Goal: Information Seeking & Learning: Learn about a topic

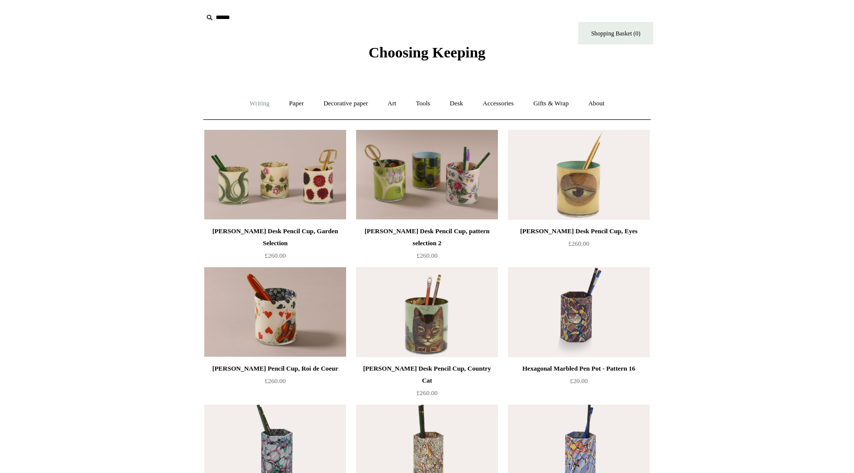
click at [251, 105] on link "Writing +" at bounding box center [260, 103] width 38 height 26
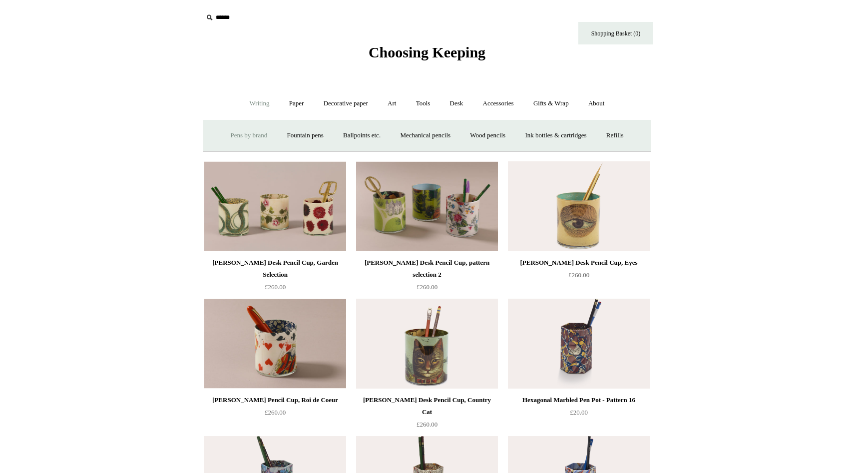
click at [238, 138] on link "Pens by brand +" at bounding box center [249, 135] width 55 height 26
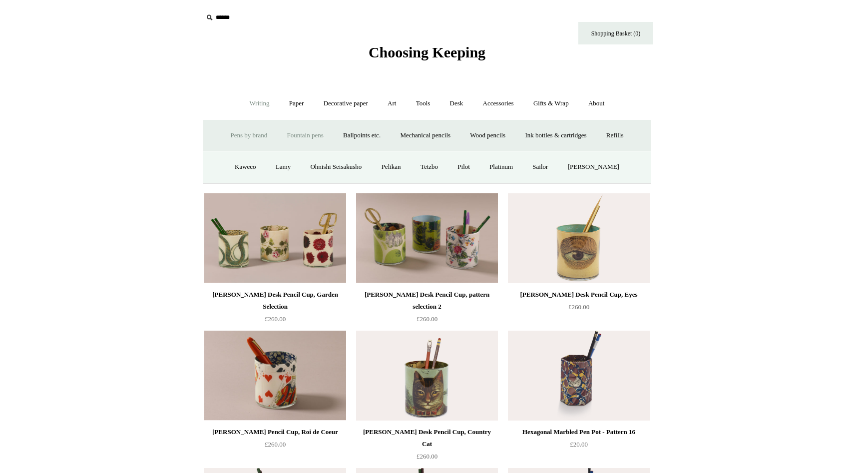
click at [292, 140] on link "Fountain pens +" at bounding box center [305, 135] width 54 height 26
click at [354, 140] on link "Ballpoints etc. +" at bounding box center [361, 135] width 55 height 26
click at [288, 140] on link "Fountain pens +" at bounding box center [305, 135] width 54 height 26
click at [241, 171] on link "All" at bounding box center [251, 167] width 26 height 26
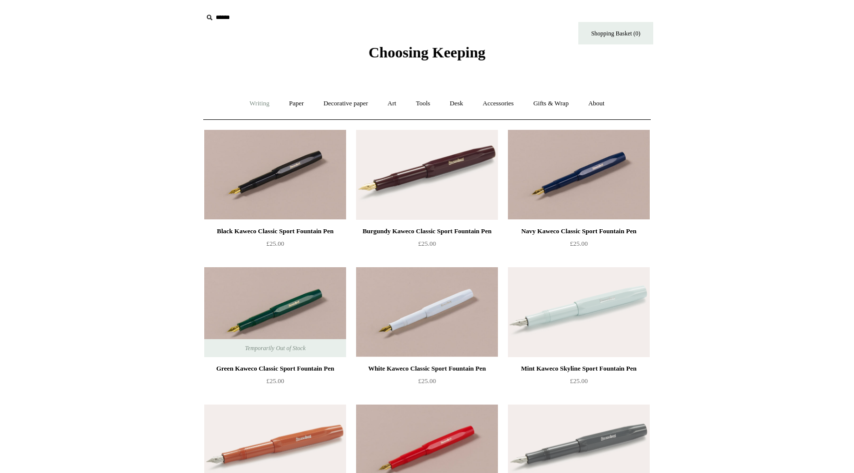
click at [259, 105] on link "Writing +" at bounding box center [260, 103] width 38 height 26
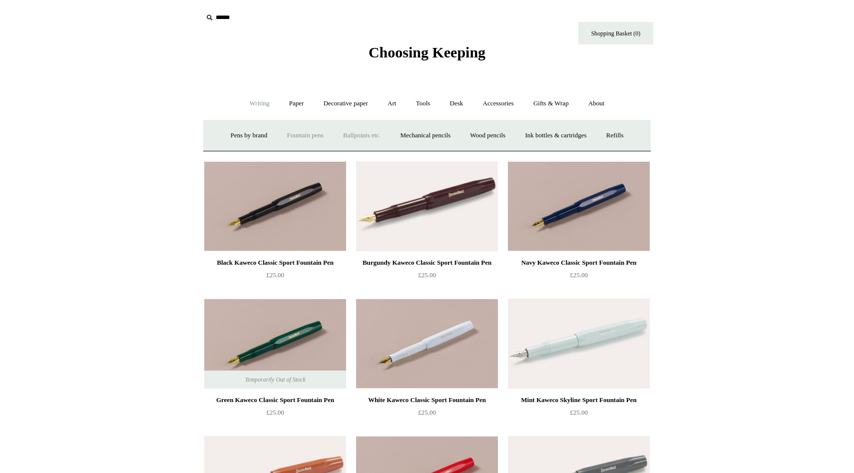
click at [350, 135] on link "Ballpoints etc. +" at bounding box center [361, 135] width 55 height 26
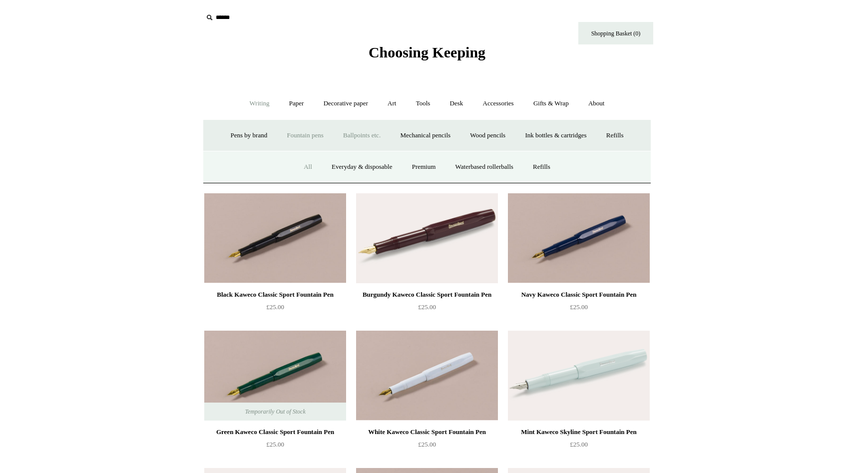
click at [303, 168] on link "All" at bounding box center [308, 167] width 26 height 26
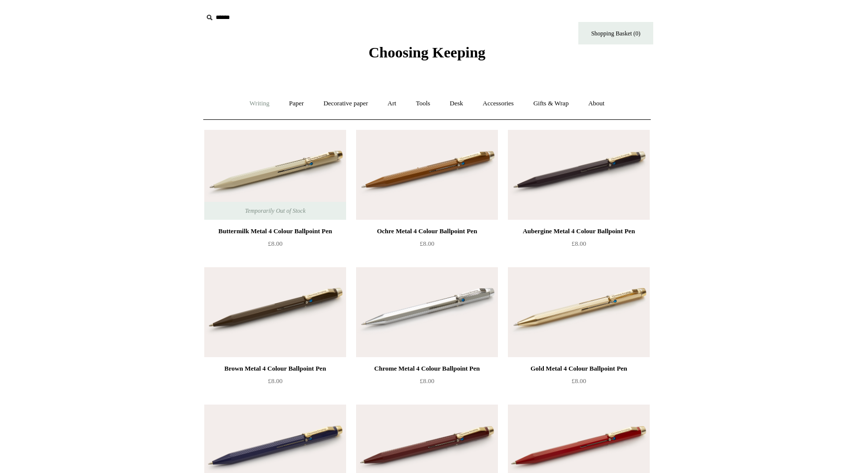
click at [251, 112] on link "Writing +" at bounding box center [260, 103] width 38 height 26
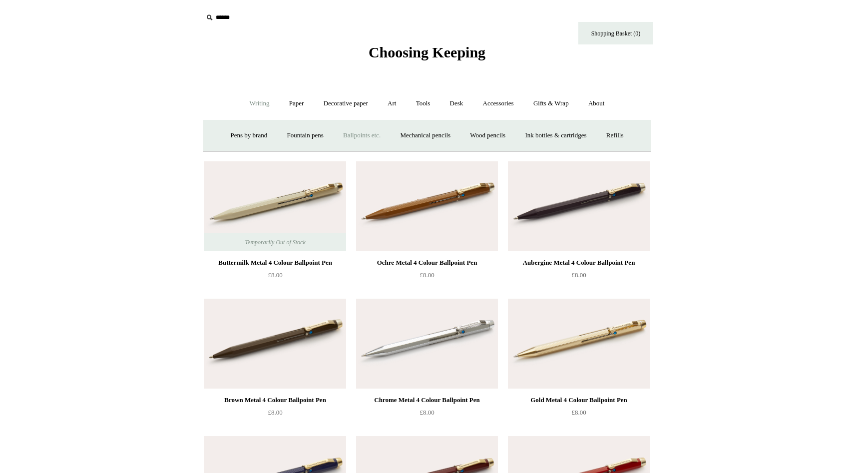
click at [363, 145] on link "Ballpoints etc. +" at bounding box center [361, 135] width 55 height 26
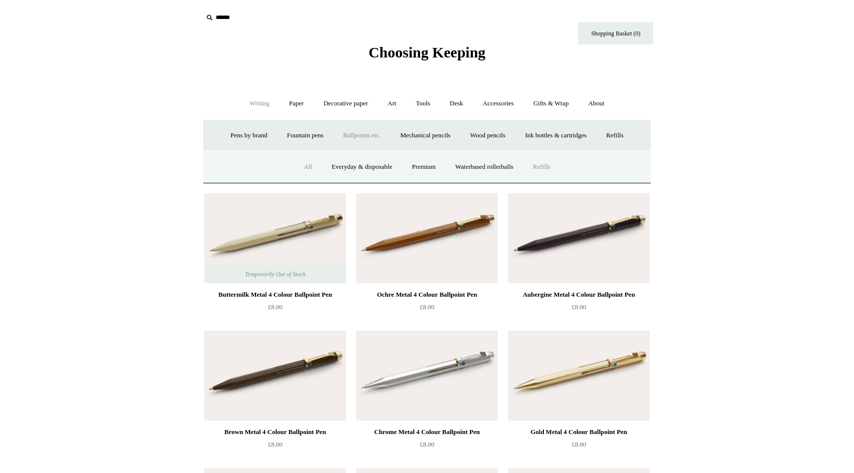
click at [547, 171] on link "Refills" at bounding box center [541, 167] width 35 height 26
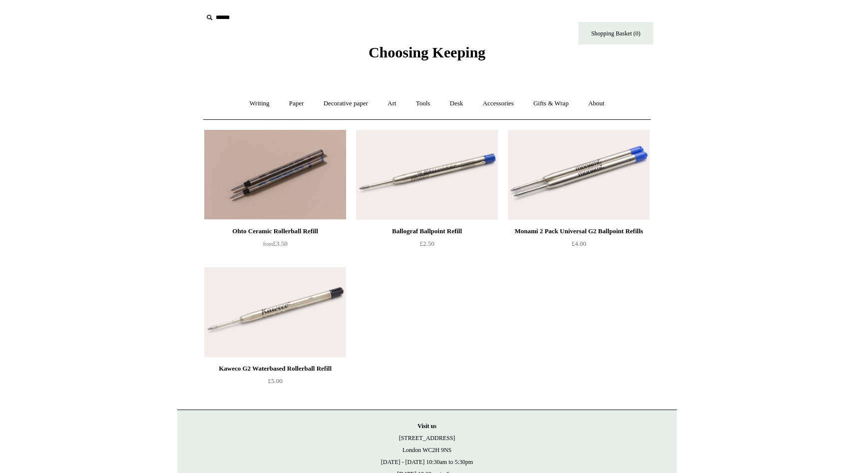
click at [432, 184] on img at bounding box center [427, 175] width 142 height 90
click at [256, 104] on link "Writing +" at bounding box center [260, 103] width 38 height 26
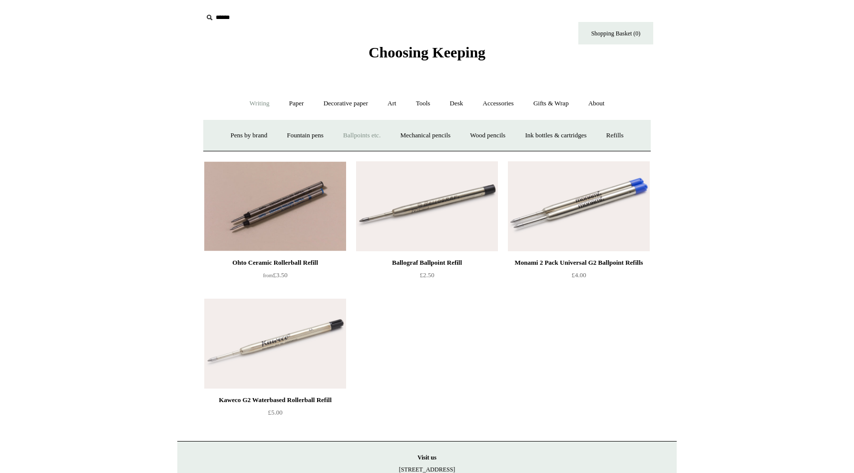
click at [361, 135] on link "Ballpoints etc. +" at bounding box center [361, 135] width 55 height 26
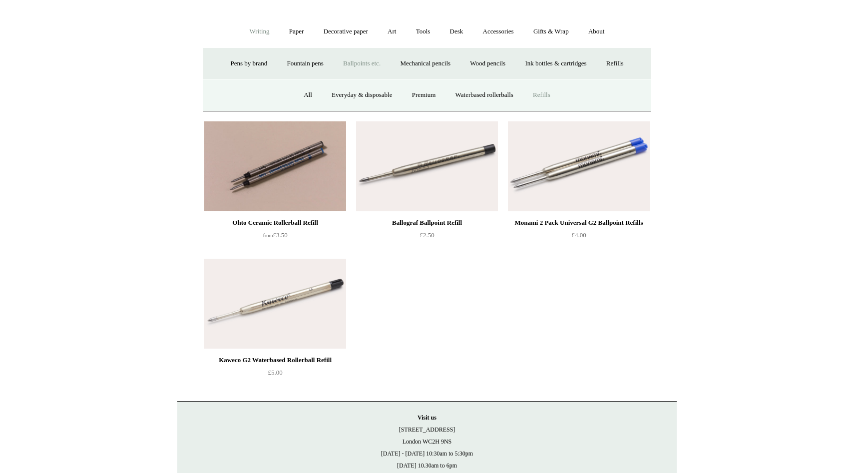
scroll to position [69, 0]
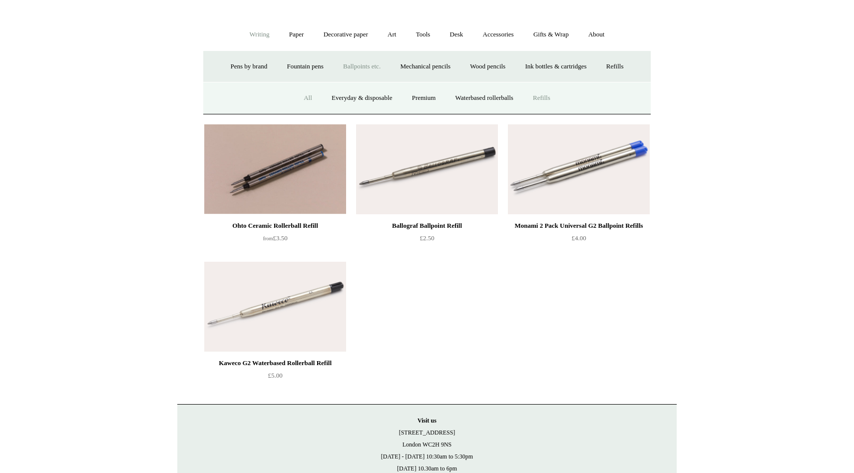
click at [299, 104] on link "All" at bounding box center [308, 98] width 26 height 26
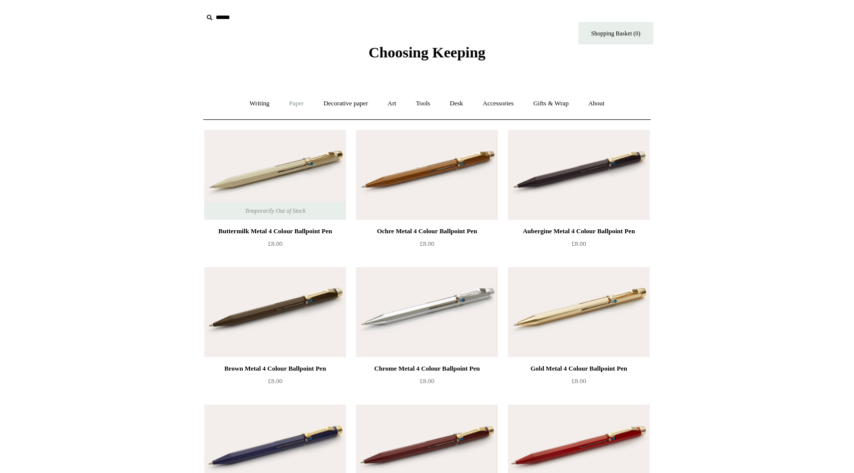
click at [291, 103] on link "Paper +" at bounding box center [296, 103] width 33 height 26
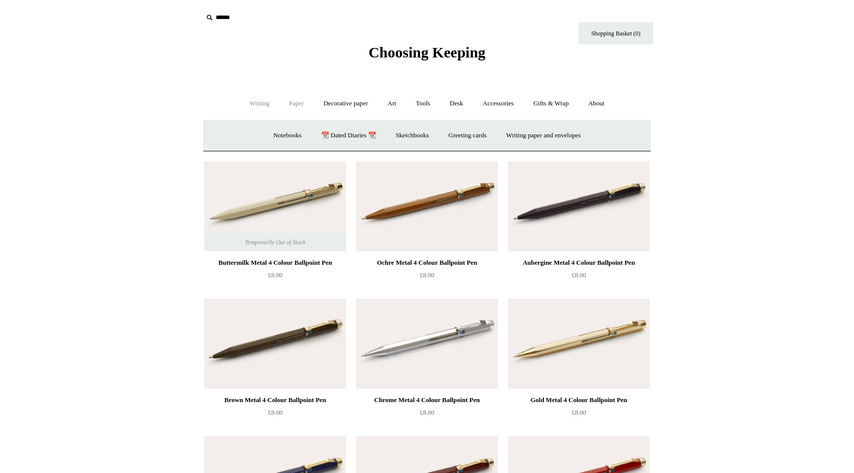
click at [256, 108] on link "Writing +" at bounding box center [260, 103] width 38 height 26
click at [430, 140] on link "Mechanical pencils +" at bounding box center [425, 135] width 68 height 26
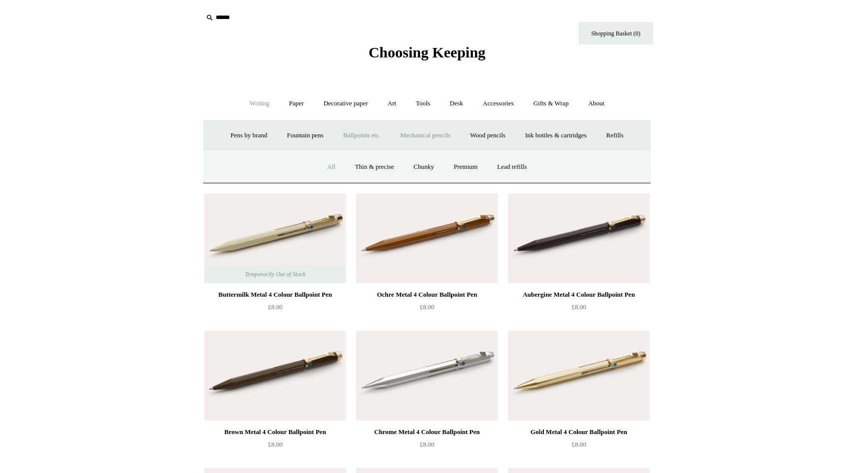
click at [320, 165] on link "All" at bounding box center [331, 167] width 26 height 26
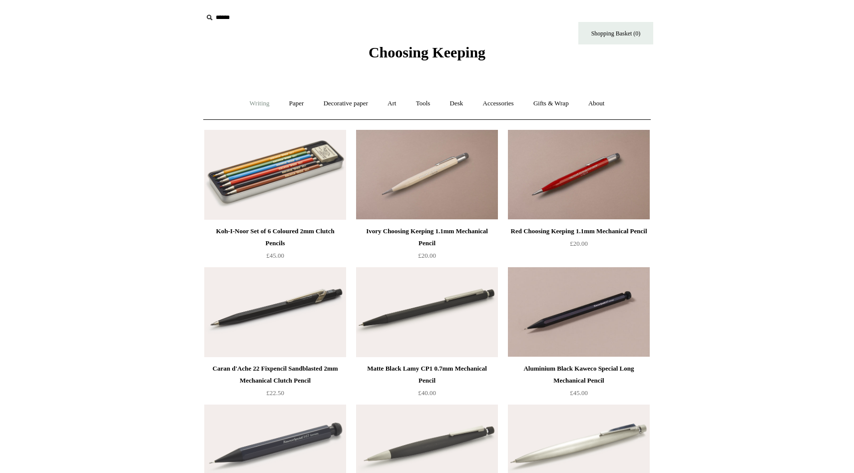
click at [249, 108] on link "Writing +" at bounding box center [260, 103] width 38 height 26
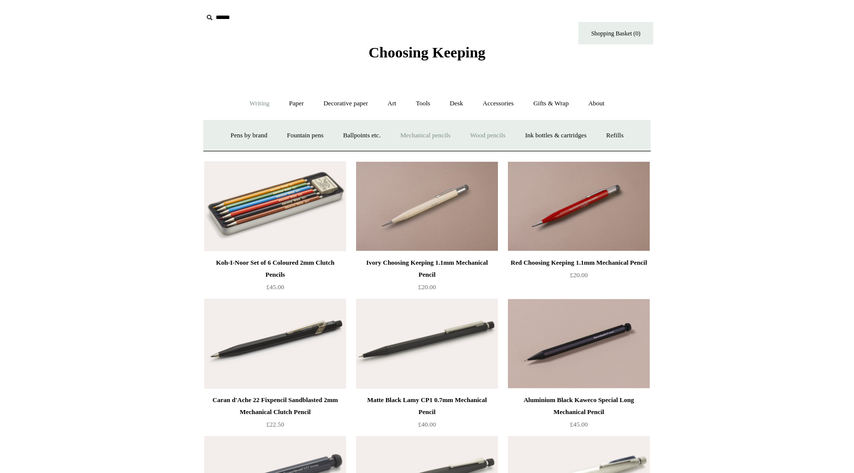
click at [481, 136] on link "Wood pencils +" at bounding box center [487, 135] width 53 height 26
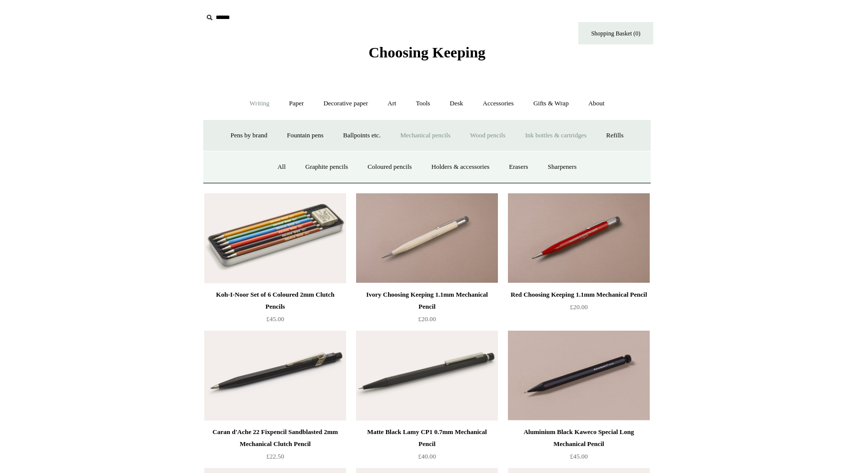
click at [544, 137] on link "Ink bottles & cartridges +" at bounding box center [555, 135] width 79 height 26
click at [633, 136] on link "Refills +" at bounding box center [614, 135] width 35 height 26
click at [397, 174] on link "Rollerball & ballpoint refills" at bounding box center [410, 167] width 92 height 26
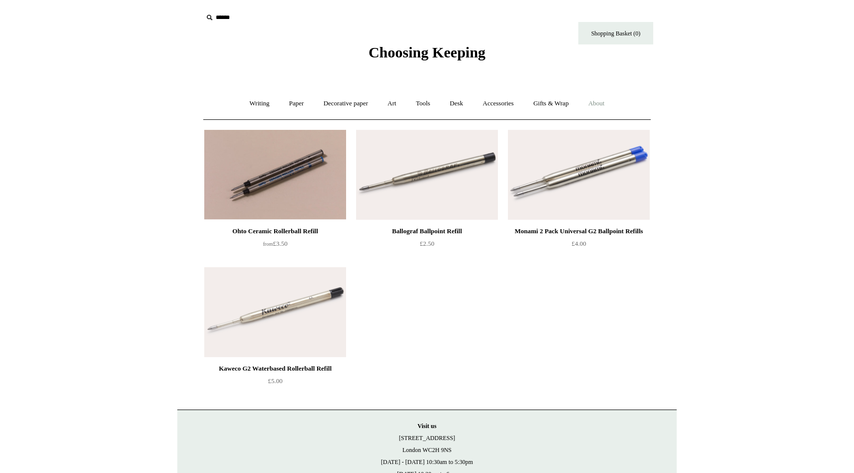
click at [603, 107] on link "About +" at bounding box center [596, 103] width 34 height 26
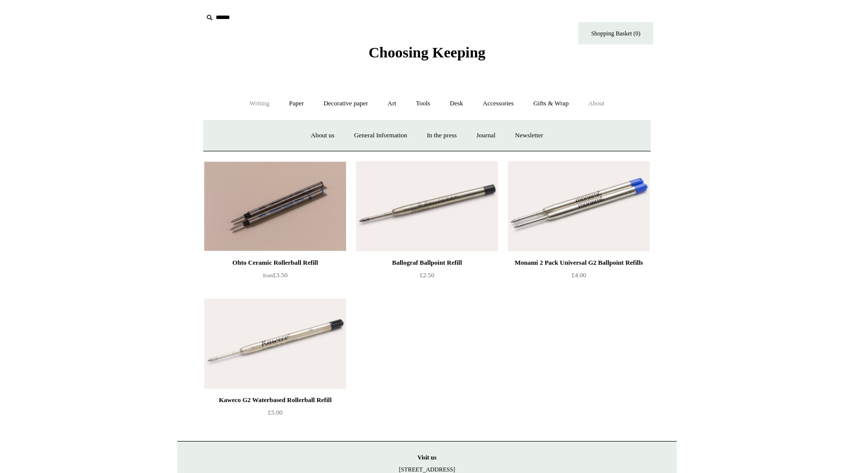
click at [259, 111] on link "Writing +" at bounding box center [260, 103] width 38 height 26
click at [624, 143] on link "Refills +" at bounding box center [614, 135] width 35 height 26
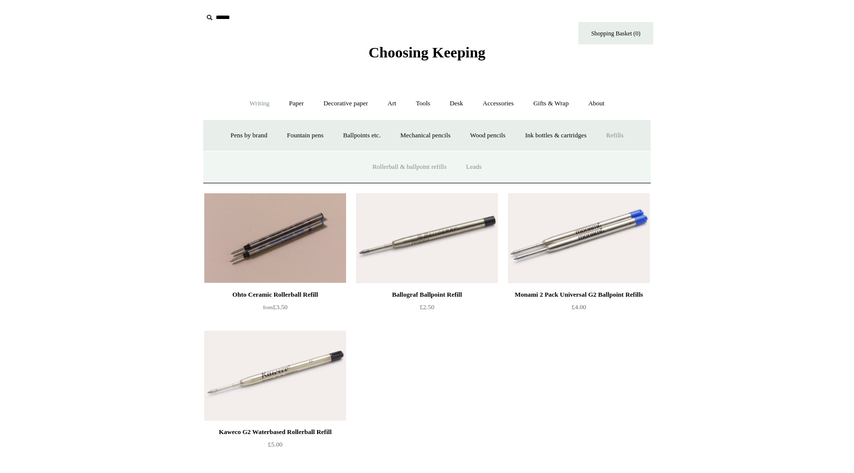
click at [469, 171] on link "Leads" at bounding box center [473, 167] width 33 height 26
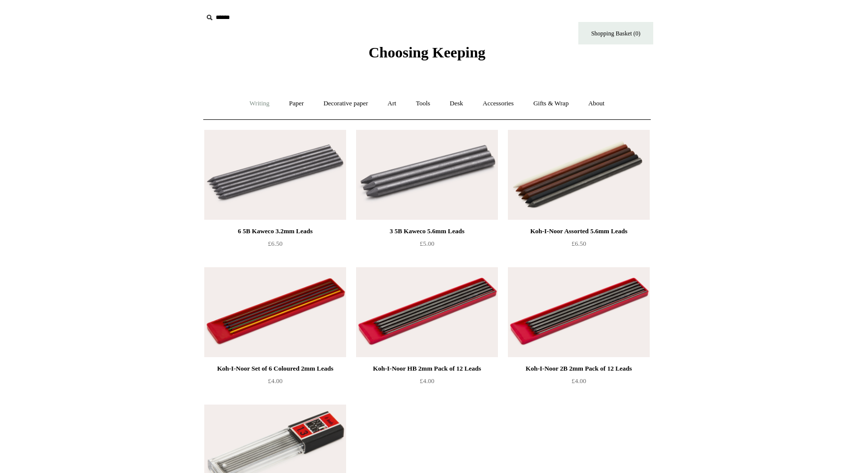
click at [256, 104] on link "Writing +" at bounding box center [260, 103] width 38 height 26
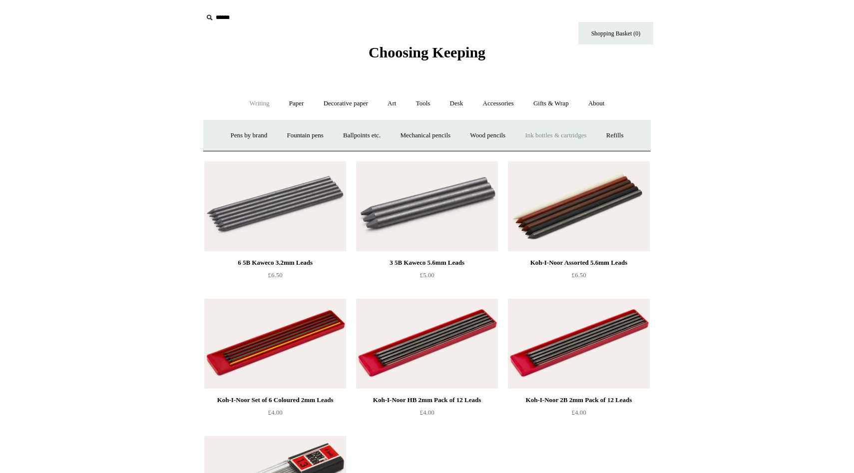
click at [548, 136] on link "Ink bottles & cartridges +" at bounding box center [555, 135] width 79 height 26
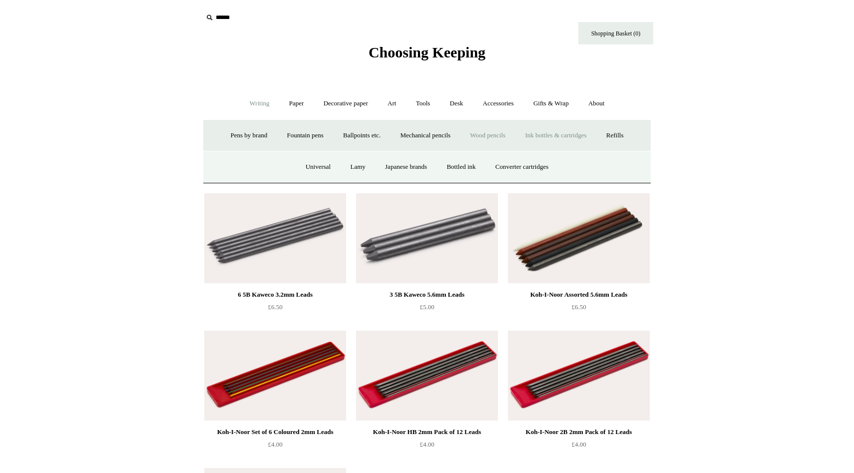
click at [488, 136] on link "Wood pencils +" at bounding box center [487, 135] width 53 height 26
click at [426, 140] on link "Mechanical pencils +" at bounding box center [425, 135] width 68 height 26
click at [490, 140] on link "Wood pencils +" at bounding box center [487, 135] width 53 height 26
click at [423, 140] on link "Mechanical pencils +" at bounding box center [425, 135] width 68 height 26
click at [624, 143] on link "Refills +" at bounding box center [614, 135] width 35 height 26
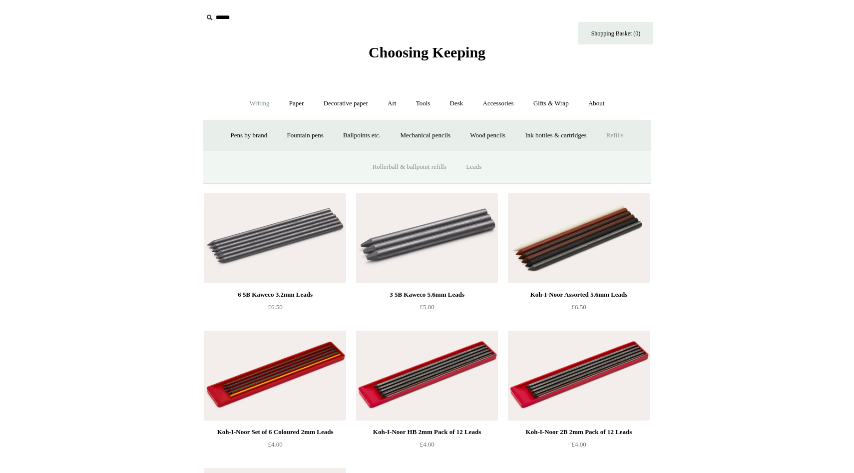
click at [403, 167] on link "Rollerball & ballpoint refills" at bounding box center [410, 167] width 92 height 26
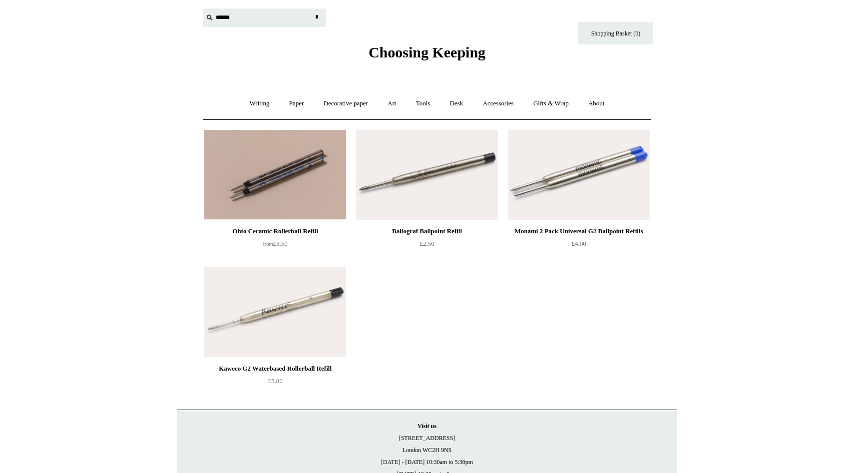
click at [224, 18] on input "text" at bounding box center [264, 17] width 123 height 18
type input "****"
click at [312, 8] on input "*" at bounding box center [317, 16] width 10 height 17
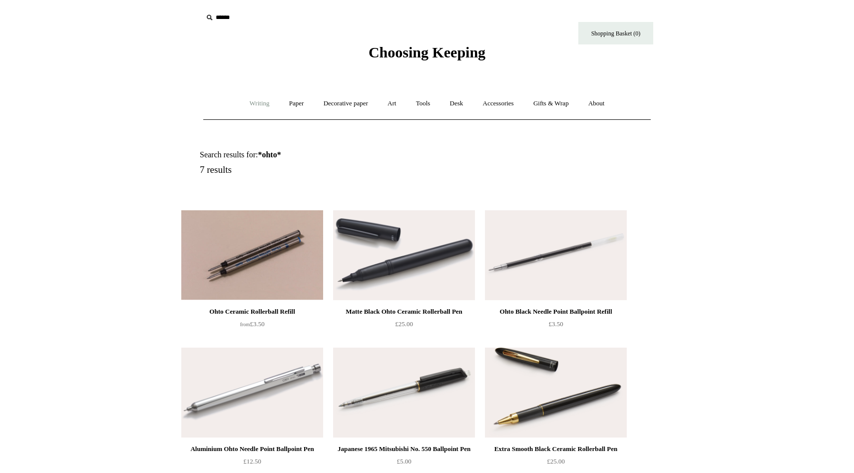
click at [248, 104] on link "Writing +" at bounding box center [260, 103] width 38 height 26
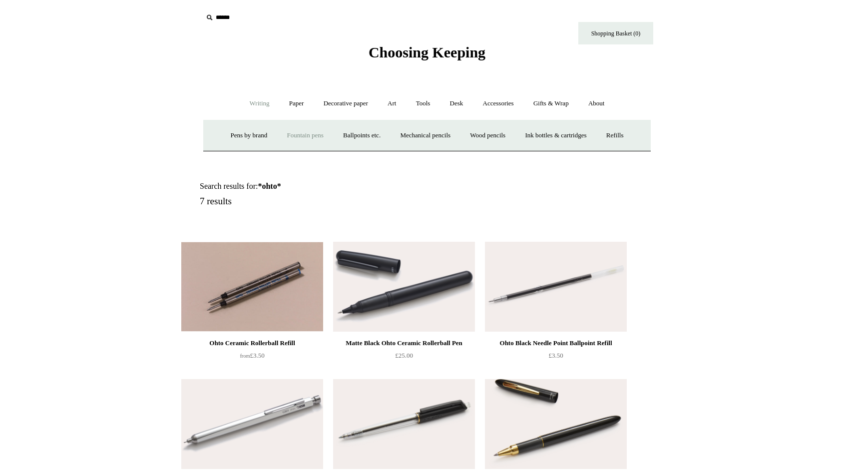
click at [289, 137] on link "Fountain pens +" at bounding box center [305, 135] width 54 height 26
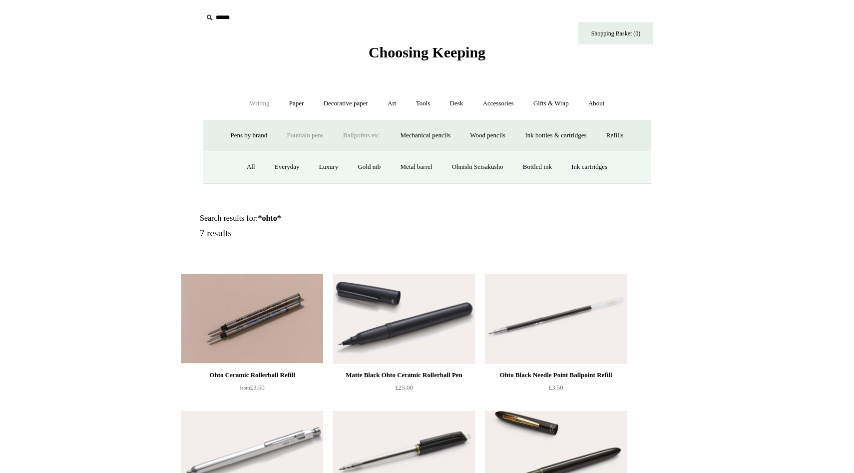
click at [349, 143] on link "Ballpoints etc. +" at bounding box center [361, 135] width 55 height 26
click at [278, 137] on link "Fountain pens +" at bounding box center [305, 135] width 54 height 26
click at [352, 137] on link "Ballpoints etc. +" at bounding box center [361, 135] width 55 height 26
click at [428, 134] on link "Mechanical pencils +" at bounding box center [425, 135] width 68 height 26
click at [485, 137] on link "Wood pencils +" at bounding box center [487, 135] width 53 height 26
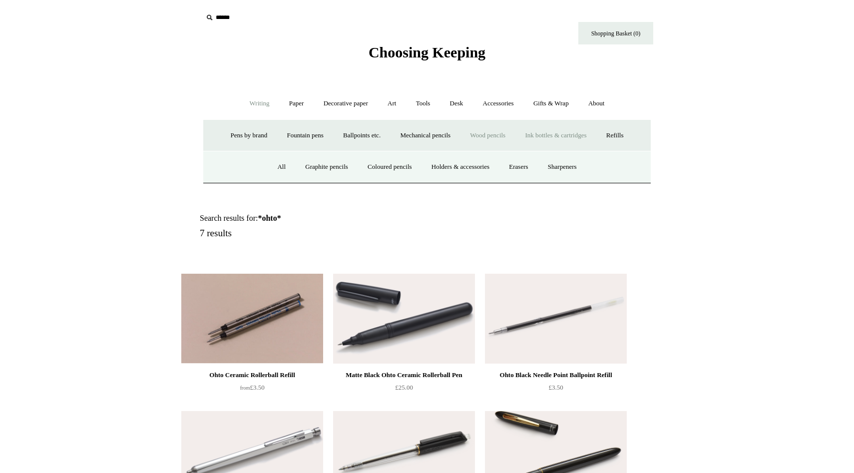
click at [556, 133] on link "Ink bottles & cartridges +" at bounding box center [555, 135] width 79 height 26
click at [627, 139] on link "Refills +" at bounding box center [614, 135] width 35 height 26
click at [295, 106] on link "Paper +" at bounding box center [296, 103] width 33 height 26
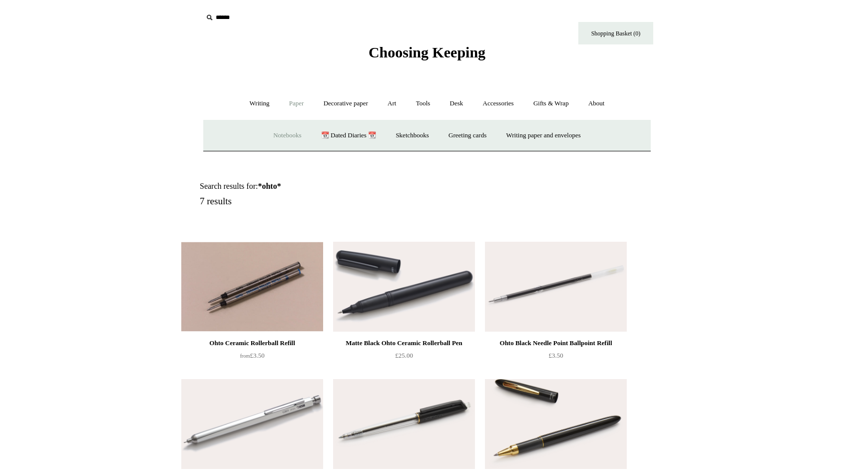
click at [277, 141] on link "Notebooks +" at bounding box center [287, 135] width 46 height 26
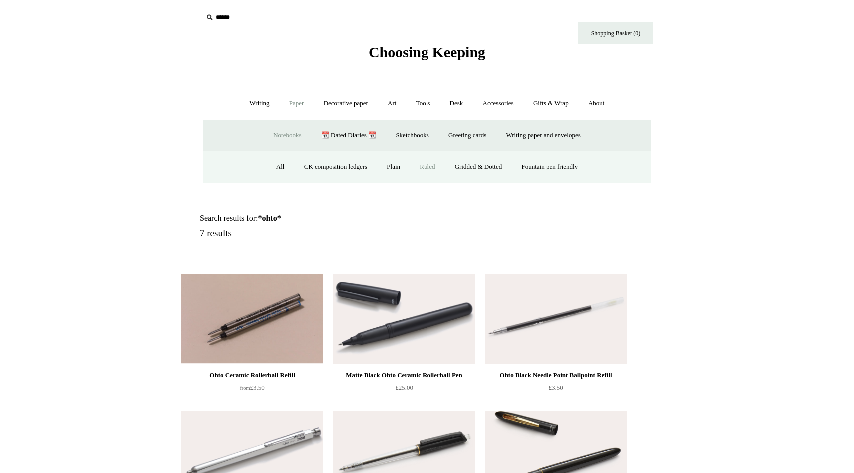
click at [423, 168] on link "Ruled" at bounding box center [427, 167] width 33 height 26
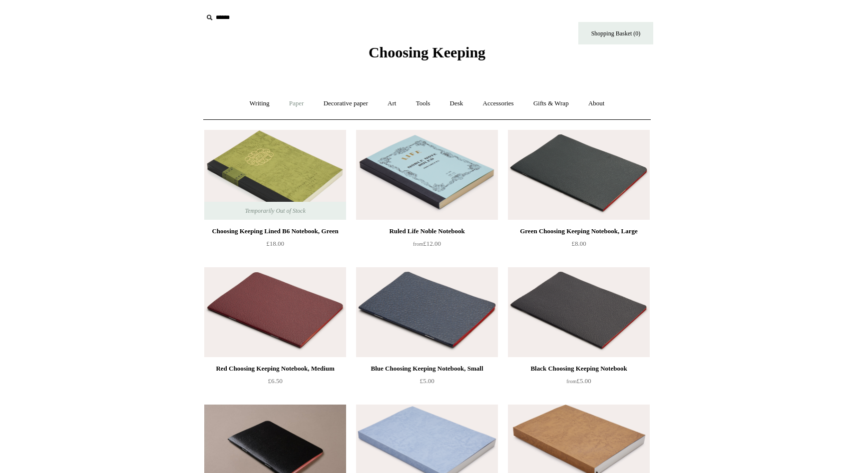
click at [298, 103] on link "Paper +" at bounding box center [296, 103] width 33 height 26
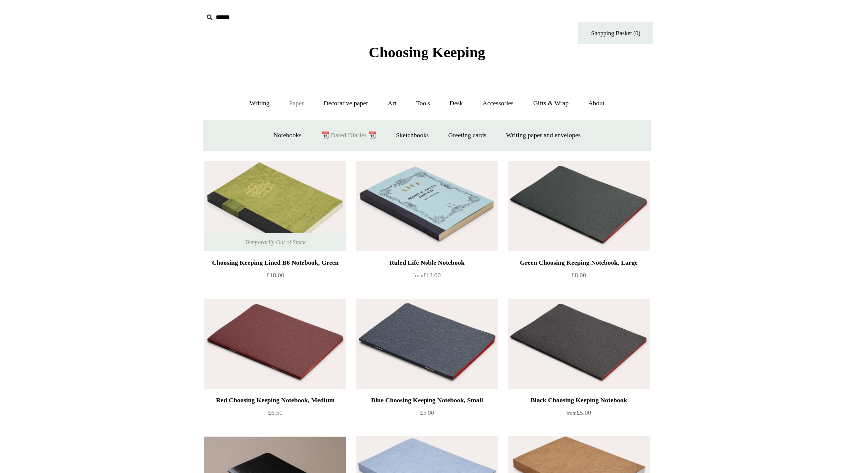
click at [338, 138] on link "📆 Dated Diaries 📆" at bounding box center [348, 135] width 73 height 26
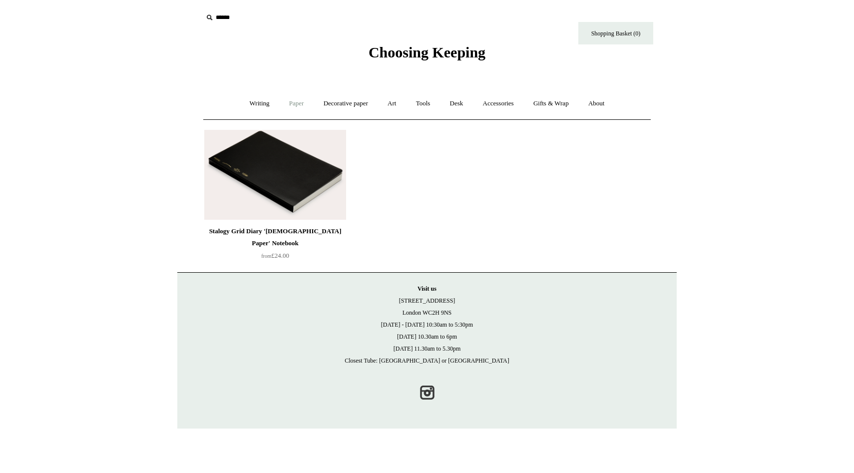
click at [294, 100] on link "Paper +" at bounding box center [296, 103] width 33 height 26
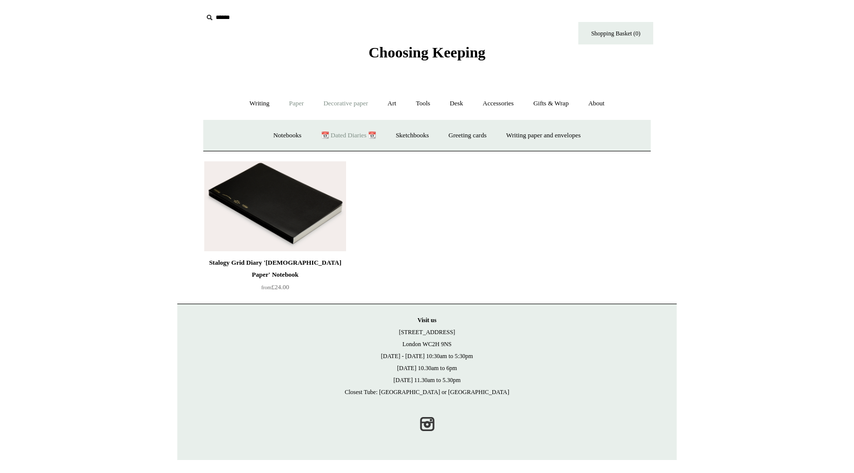
click at [342, 107] on link "Decorative paper +" at bounding box center [346, 103] width 62 height 26
click at [274, 136] on link "All" at bounding box center [275, 135] width 26 height 26
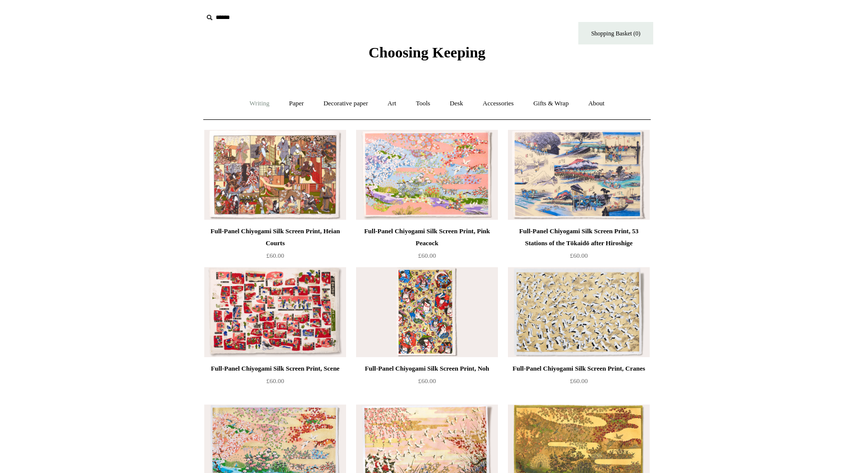
click at [251, 107] on link "Writing +" at bounding box center [260, 103] width 38 height 26
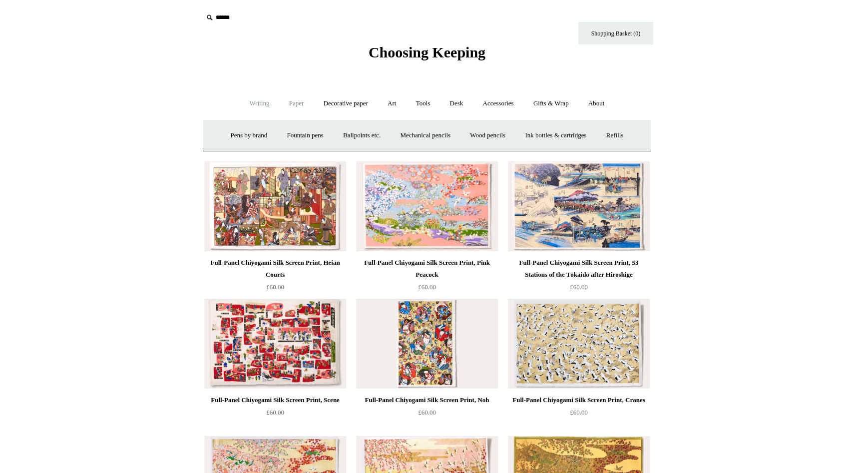
click at [287, 106] on link "Paper +" at bounding box center [296, 103] width 33 height 26
click at [336, 110] on link "Decorative paper +" at bounding box center [346, 103] width 62 height 26
click at [396, 112] on link "Art +" at bounding box center [392, 103] width 26 height 26
click at [424, 108] on link "Tools +" at bounding box center [423, 103] width 32 height 26
click at [460, 109] on link "Desk +" at bounding box center [456, 103] width 31 height 26
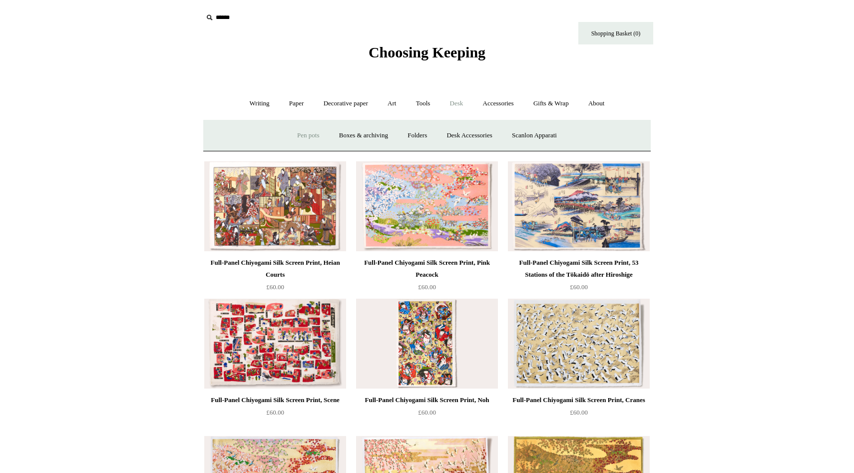
click at [300, 136] on link "Pen pots" at bounding box center [308, 135] width 40 height 26
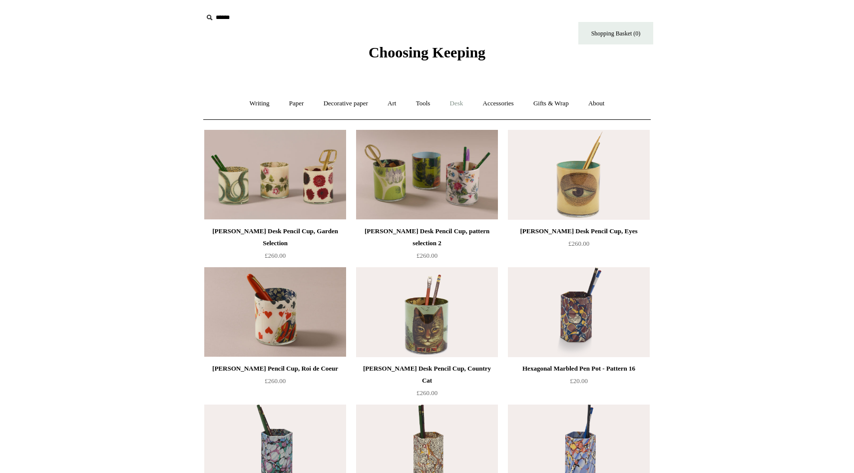
click at [470, 100] on link "Desk +" at bounding box center [456, 103] width 31 height 26
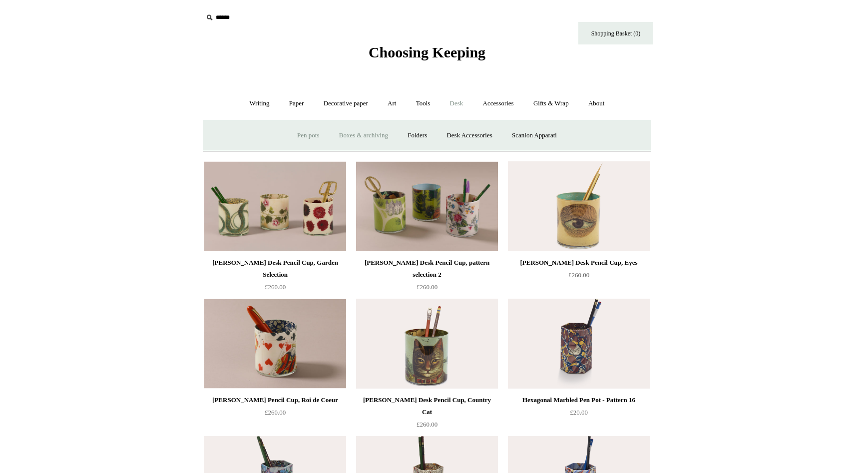
click at [359, 134] on link "Boxes & archiving" at bounding box center [363, 135] width 67 height 26
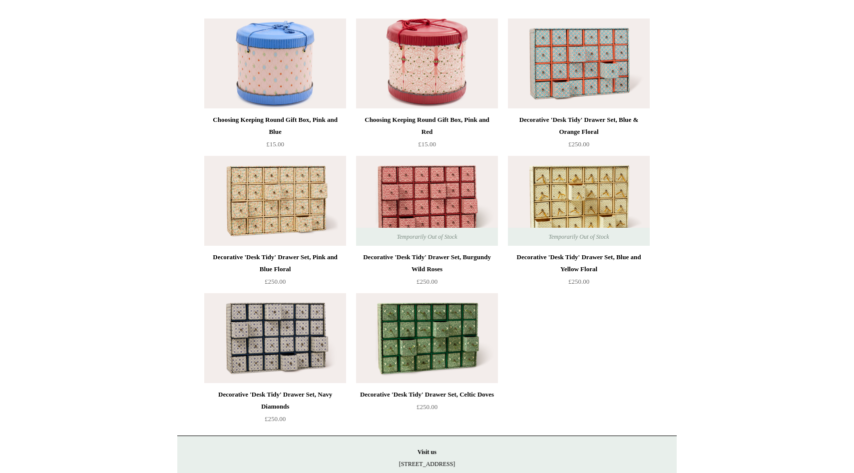
scroll to position [1346, 0]
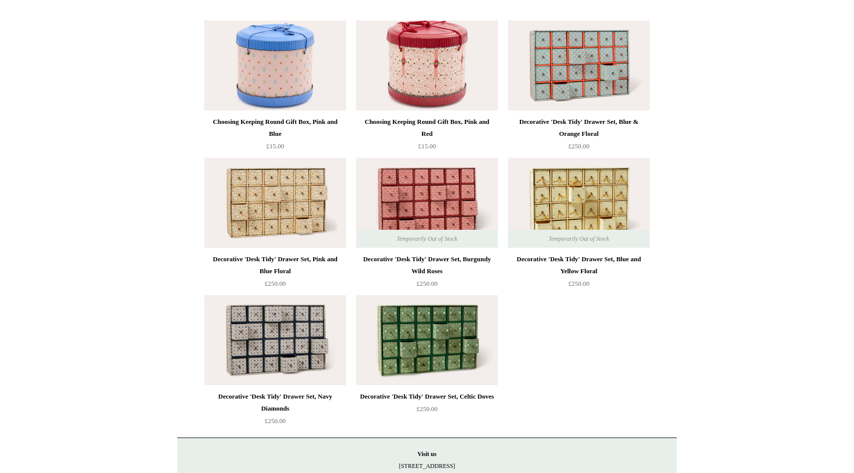
click at [579, 203] on img at bounding box center [579, 203] width 142 height 90
click at [274, 346] on img at bounding box center [275, 340] width 142 height 90
click at [416, 364] on img at bounding box center [427, 340] width 142 height 90
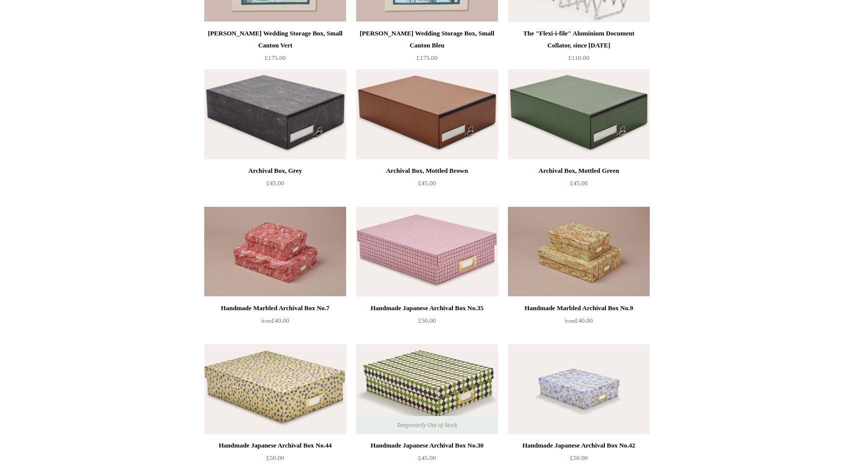
scroll to position [330, 0]
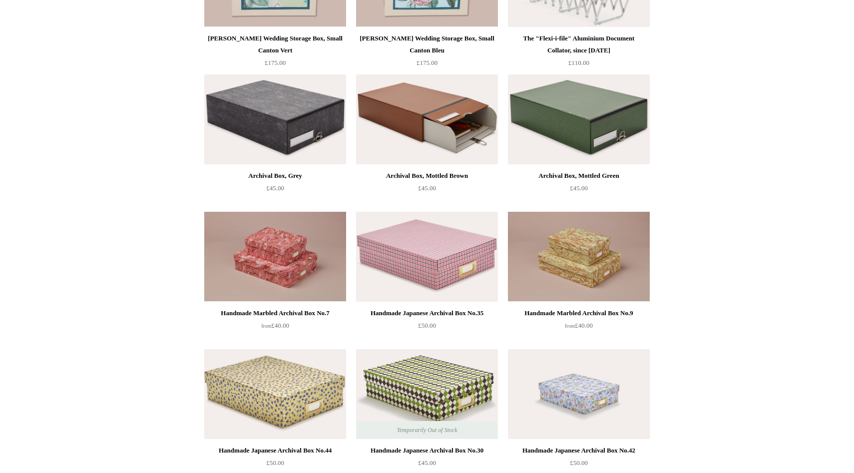
click at [405, 136] on img at bounding box center [427, 119] width 142 height 90
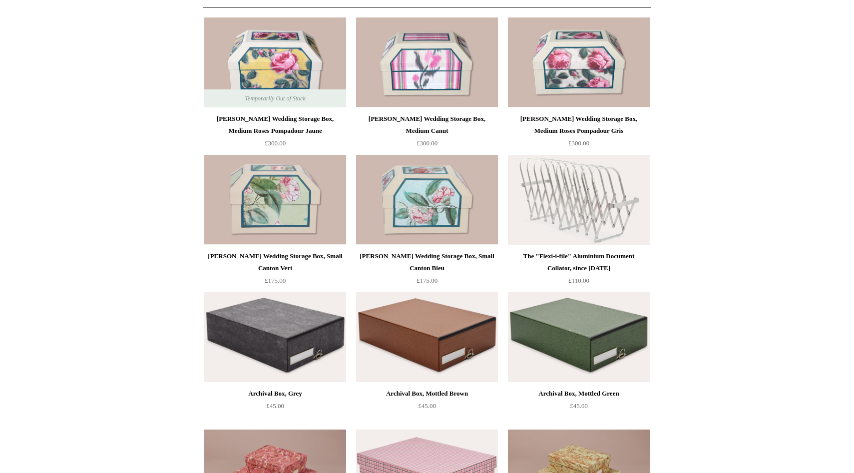
scroll to position [0, 0]
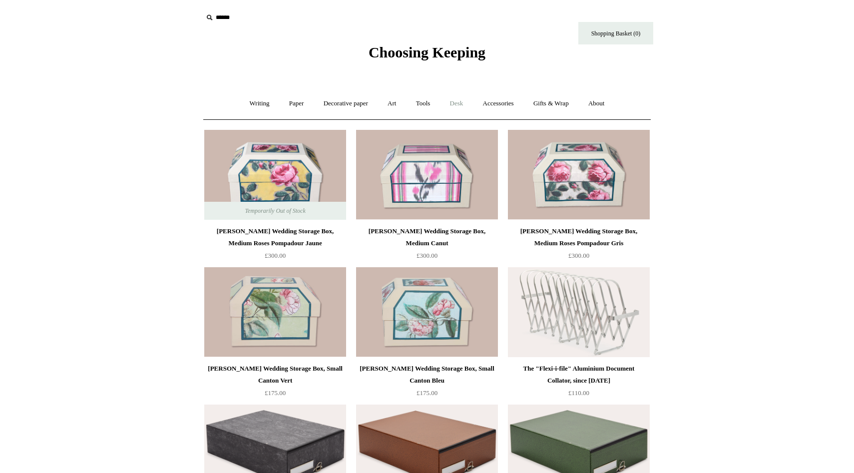
click at [458, 112] on link "Desk +" at bounding box center [456, 103] width 31 height 26
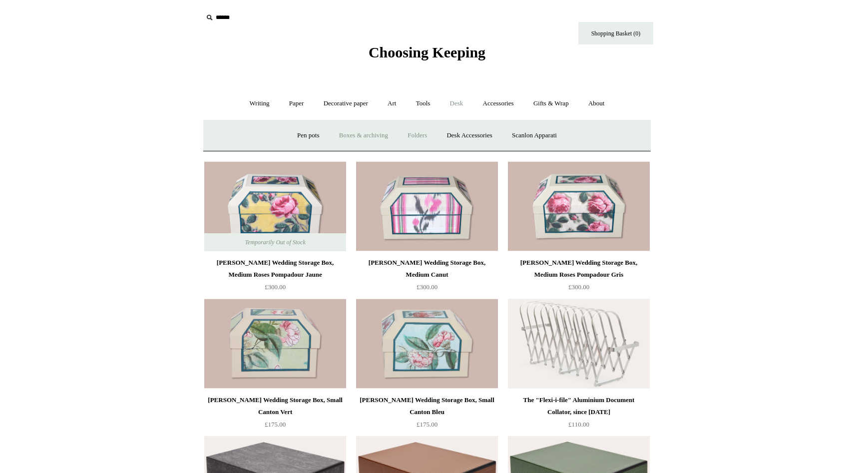
click at [402, 141] on link "Folders" at bounding box center [417, 135] width 37 height 26
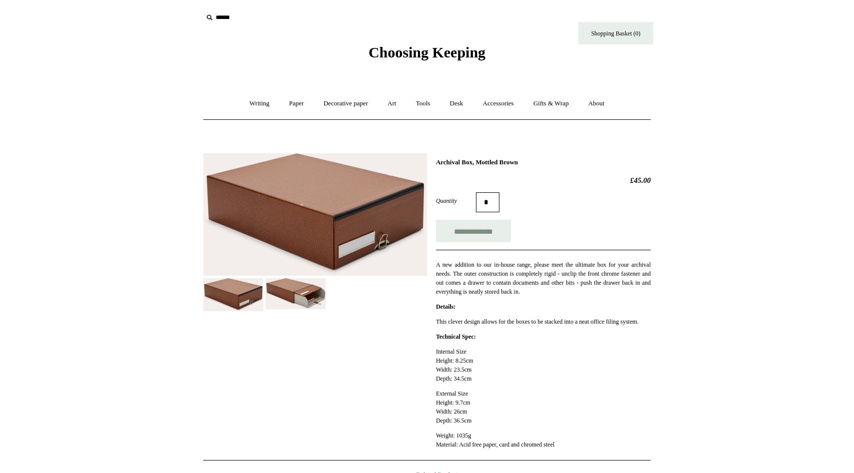
click at [228, 291] on img at bounding box center [233, 294] width 60 height 33
click at [286, 295] on img at bounding box center [296, 293] width 60 height 31
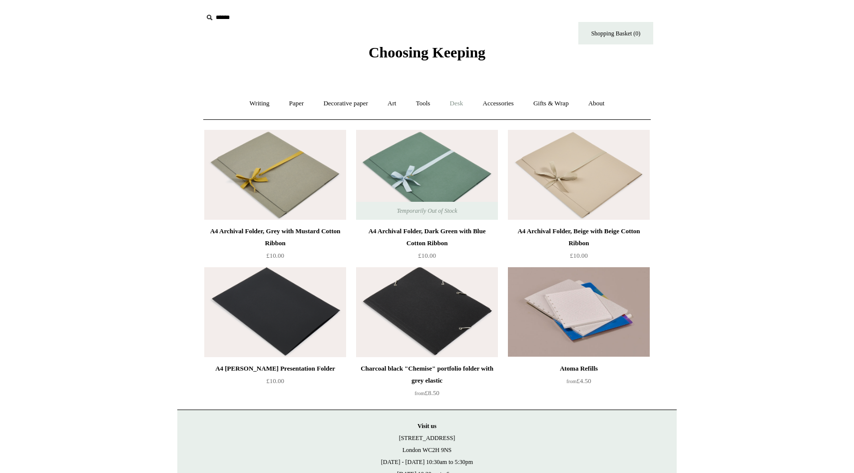
click at [459, 101] on link "Desk +" at bounding box center [456, 103] width 31 height 26
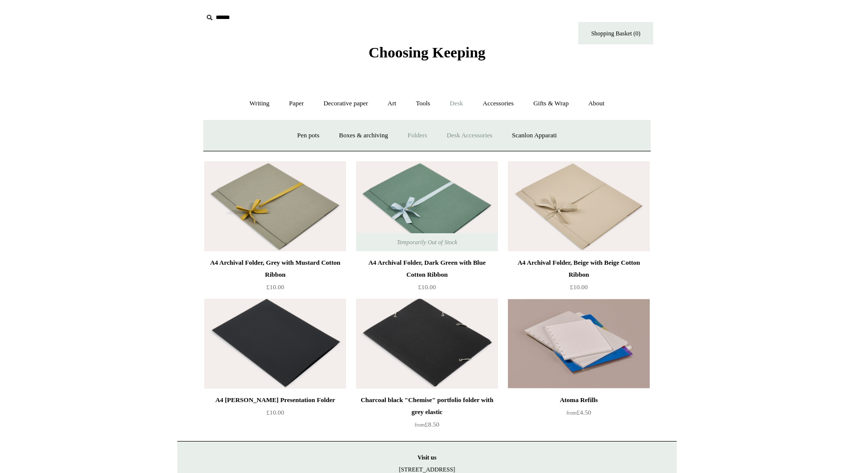
click at [461, 134] on link "Desk Accessories" at bounding box center [469, 135] width 63 height 26
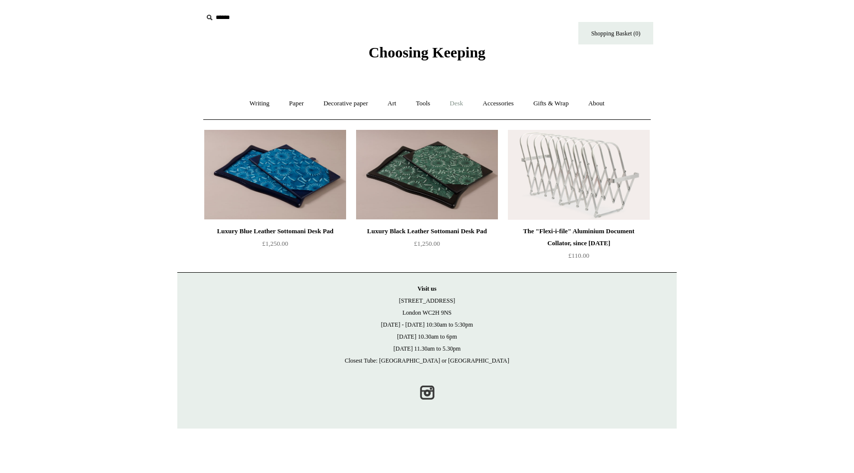
click at [456, 103] on link "Desk +" at bounding box center [456, 103] width 31 height 26
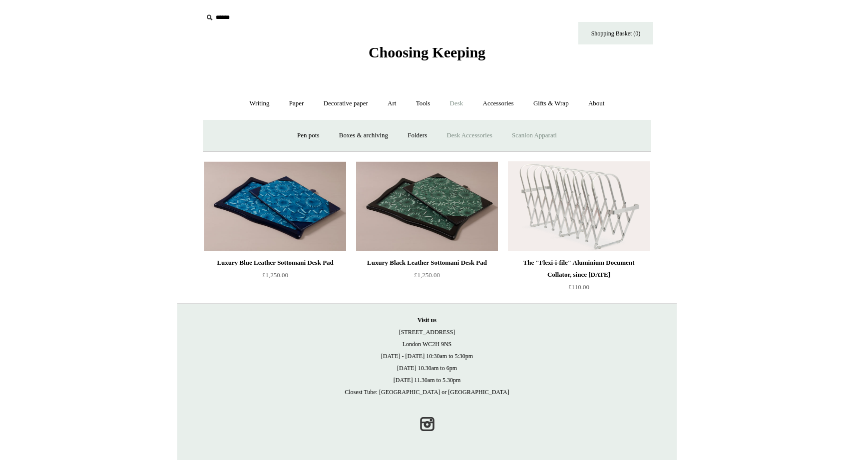
click at [531, 137] on link "Scanlon Apparati" at bounding box center [534, 135] width 63 height 26
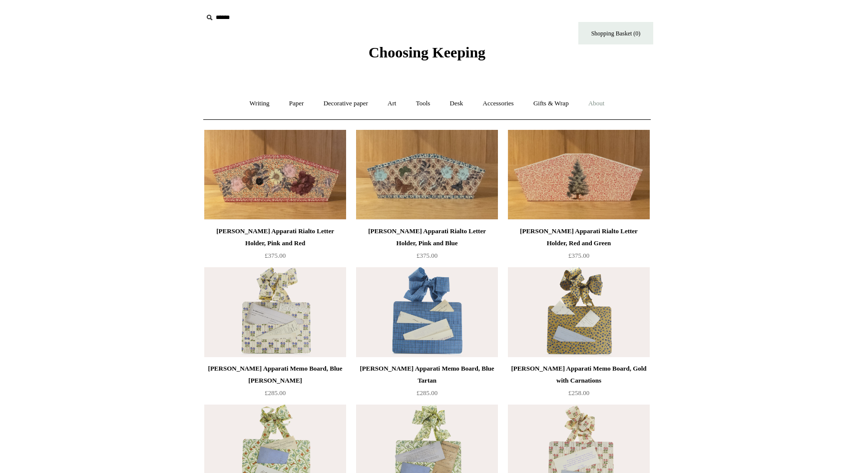
click at [600, 106] on link "About +" at bounding box center [596, 103] width 34 height 26
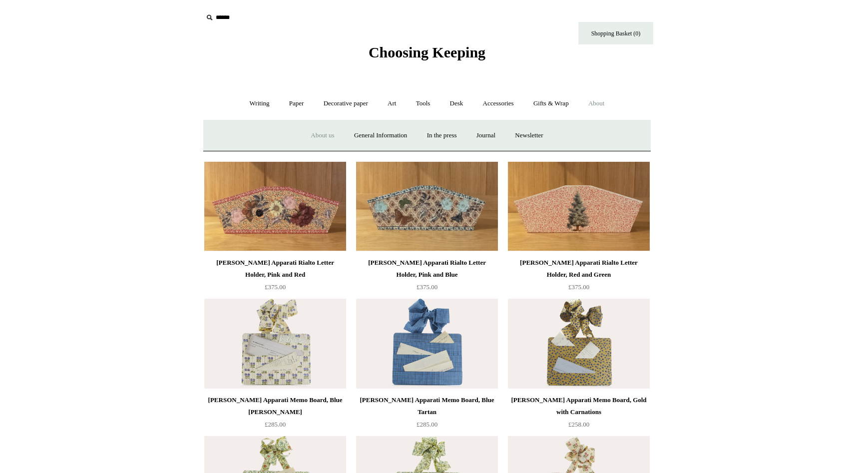
click at [311, 139] on link "About us" at bounding box center [322, 135] width 41 height 26
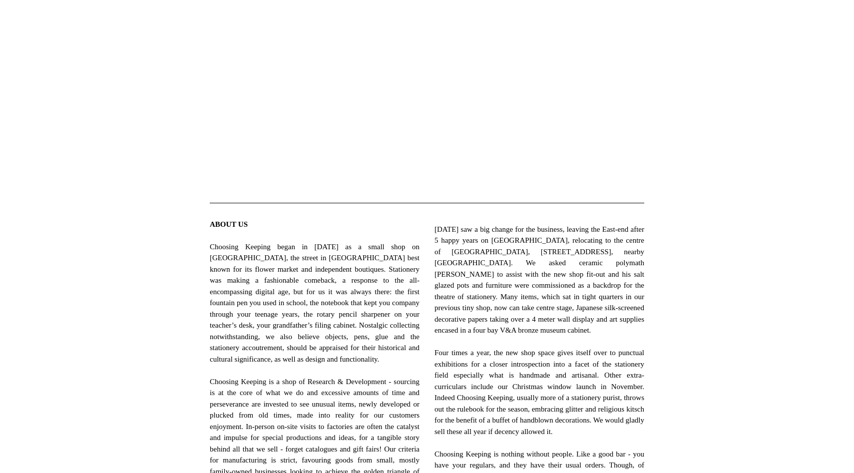
scroll to position [257, 0]
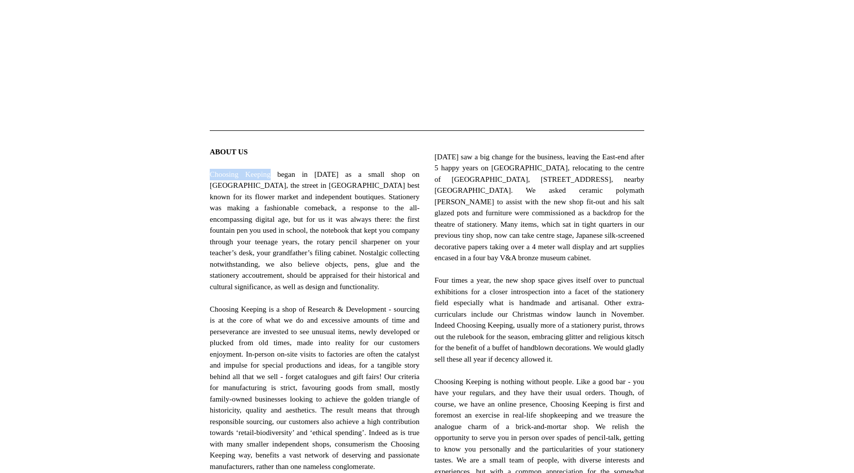
drag, startPoint x: 210, startPoint y: 175, endPoint x: 271, endPoint y: 171, distance: 61.0
click at [271, 171] on span "ABOUT US Choosing Keeping began in [DATE] as a small shop on [GEOGRAPHIC_DATA],…" at bounding box center [315, 314] width 210 height 337
copy span "Choosing Keeping"
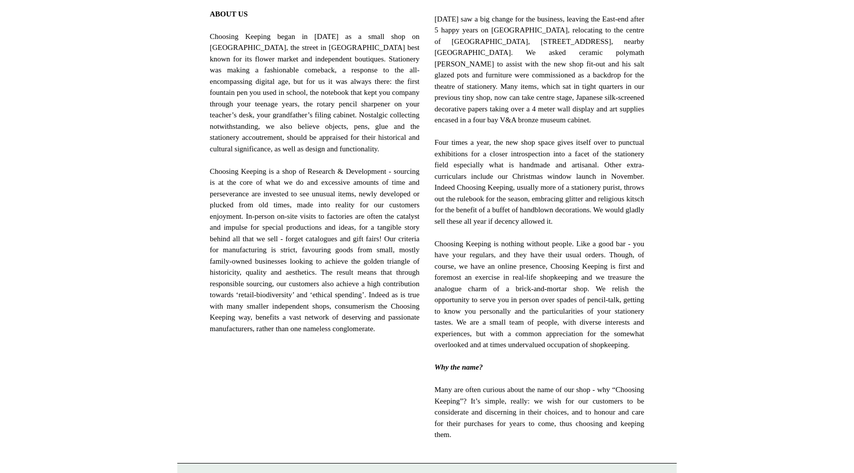
scroll to position [399, 0]
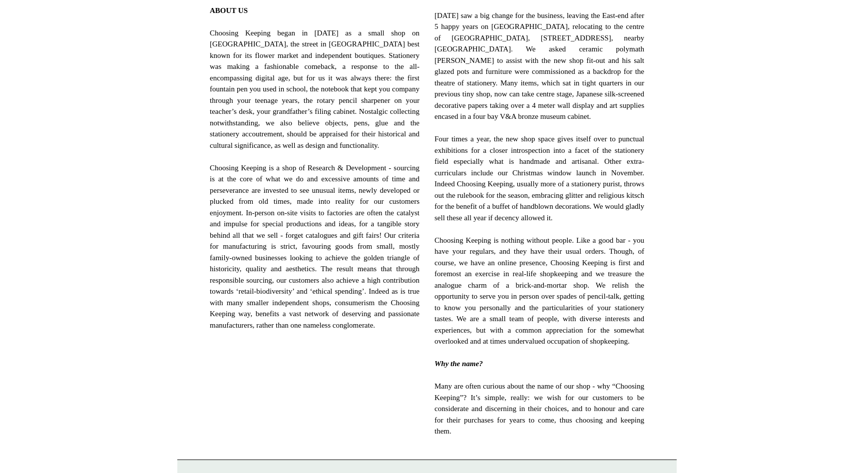
click at [283, 250] on span "ABOUT US Choosing Keeping began in [DATE] as a small shop on [GEOGRAPHIC_DATA],…" at bounding box center [315, 173] width 210 height 337
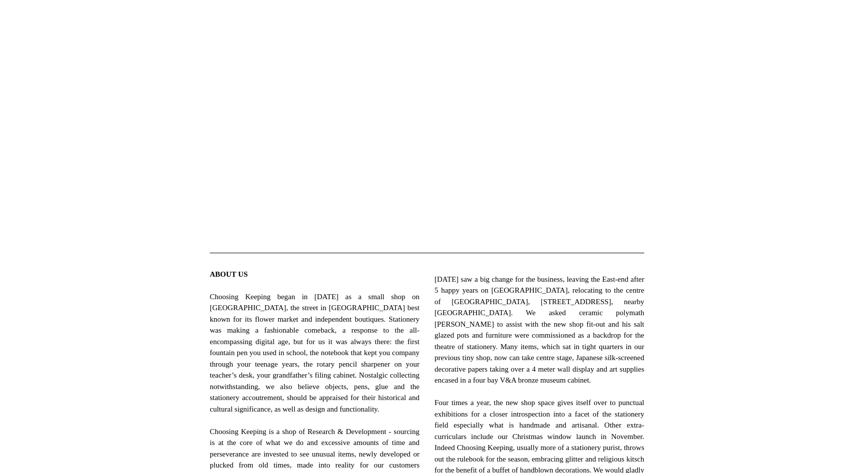
scroll to position [79, 0]
